Goal: Find specific page/section: Find specific page/section

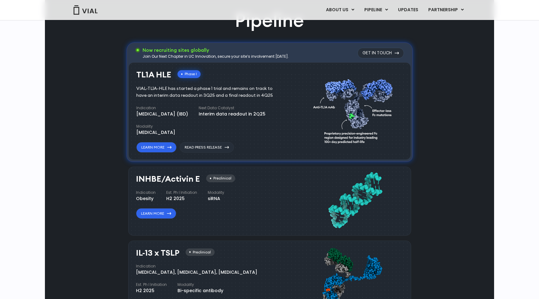
scroll to position [446, 0]
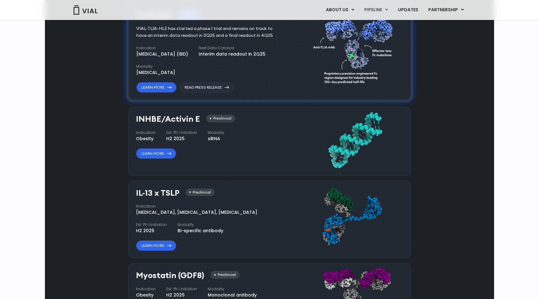
click at [214, 141] on div "siRNA" at bounding box center [216, 138] width 17 height 7
click at [243, 121] on div "INHBE/Activin E Preclinical Indication Obesity Est. Ph I Initiation H2 2025 Mod…" at bounding box center [211, 136] width 151 height 44
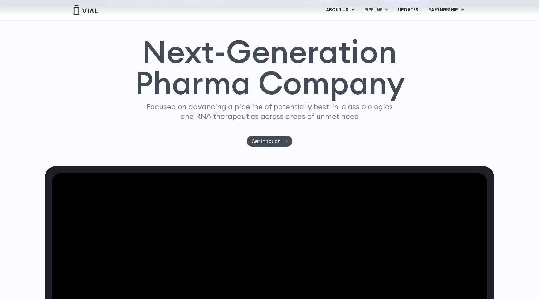
scroll to position [0, 0]
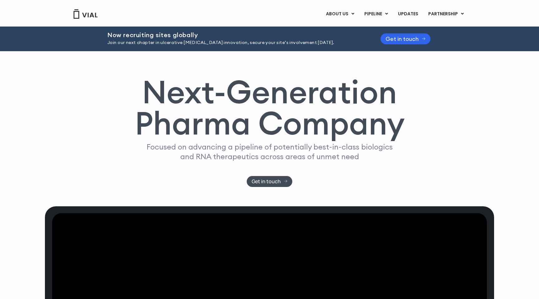
click at [187, 94] on h1 "Next-Generation Pharma Company" at bounding box center [269, 107] width 270 height 63
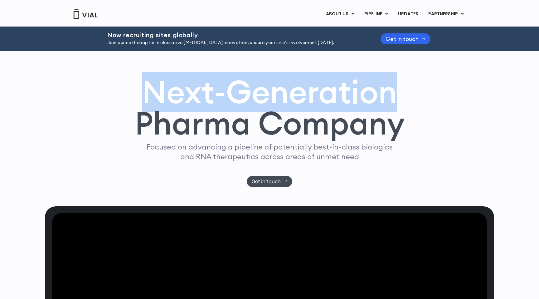
drag, startPoint x: 187, startPoint y: 94, endPoint x: 364, endPoint y: 117, distance: 178.7
click at [367, 116] on h1 "Next-Generation Pharma Company" at bounding box center [269, 107] width 270 height 63
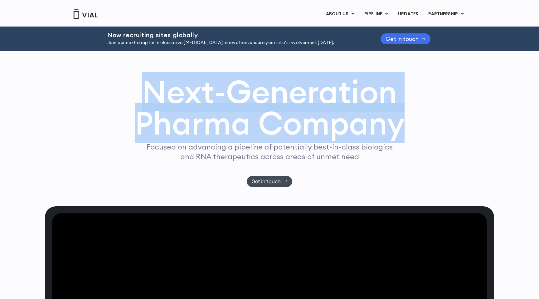
click at [417, 37] on span "Get in touch" at bounding box center [402, 38] width 33 height 5
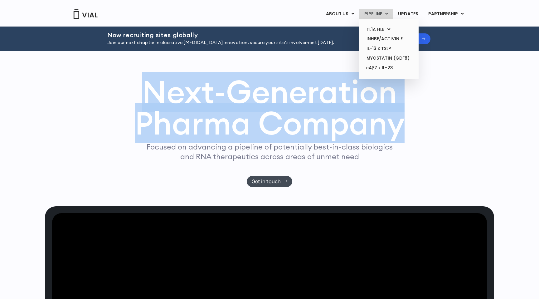
click at [377, 10] on link "PIPELINE" at bounding box center [375, 14] width 33 height 11
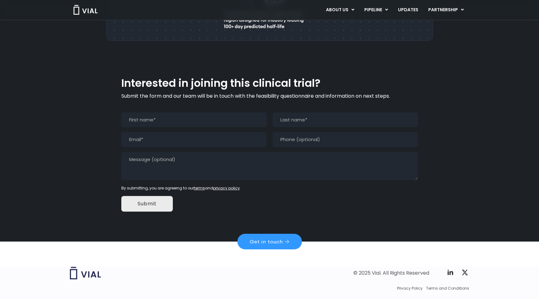
scroll to position [558, 0]
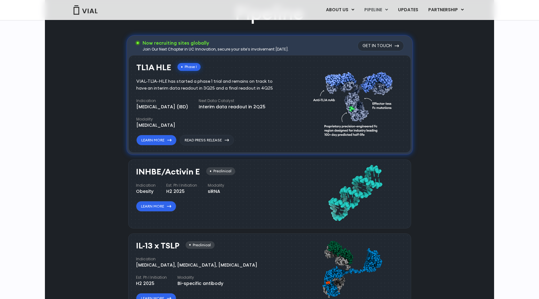
scroll to position [394, 0]
click at [343, 11] on link "ABOUT US" at bounding box center [340, 10] width 38 height 11
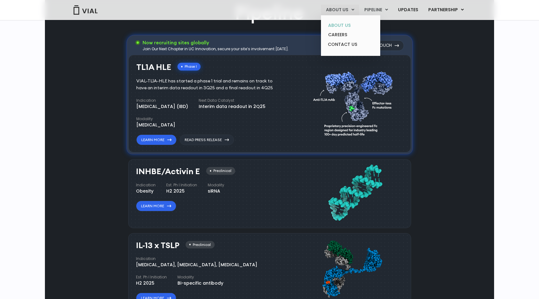
click at [345, 25] on link "ABOUT US" at bounding box center [350, 26] width 55 height 10
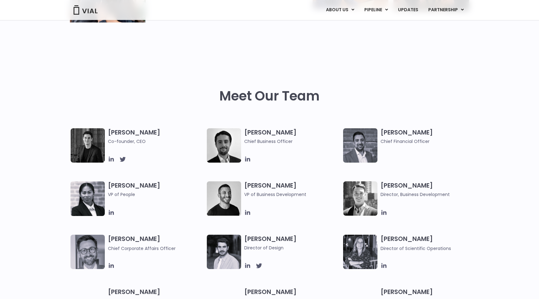
scroll to position [297, 0]
